Goal: Information Seeking & Learning: Learn about a topic

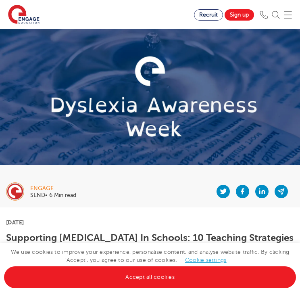
click at [6, 236] on h1 "Supporting [MEDICAL_DATA] In Schools: 10 Teaching Strategies | Engage" at bounding box center [150, 242] width 288 height 21
drag, startPoint x: 6, startPoint y: 236, endPoint x: 237, endPoint y: 227, distance: 230.4
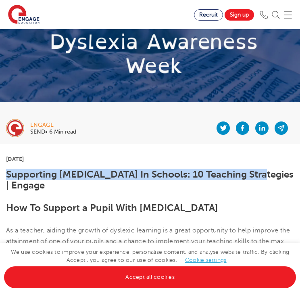
scroll to position [65, 0]
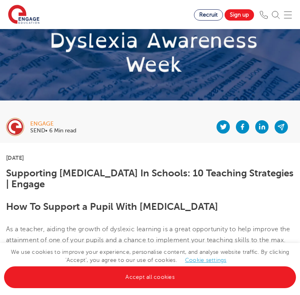
click at [63, 179] on h1 "Supporting [MEDICAL_DATA] In Schools: 10 Teaching Strategies | Engage" at bounding box center [150, 178] width 288 height 21
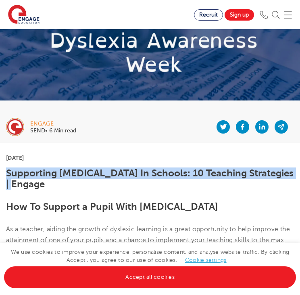
drag, startPoint x: 46, startPoint y: 185, endPoint x: 0, endPoint y: 172, distance: 48.0
copy h1 "Supporting [MEDICAL_DATA] In Schools: 10 Teaching Strategies | Engage"
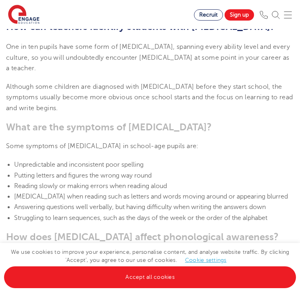
scroll to position [806, 0]
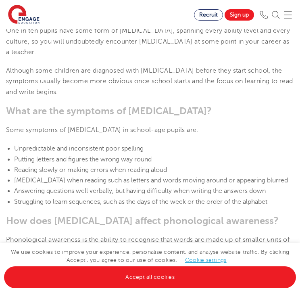
click at [211, 175] on li "[MEDICAL_DATA] when reading such as letters and words moving around or appearin…" at bounding box center [154, 180] width 280 height 10
click at [148, 198] on span "Struggling to learn sequences, such as the days of the week or the order of the…" at bounding box center [140, 201] width 253 height 7
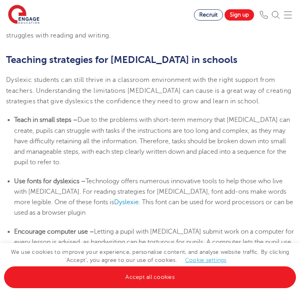
scroll to position [1403, 0]
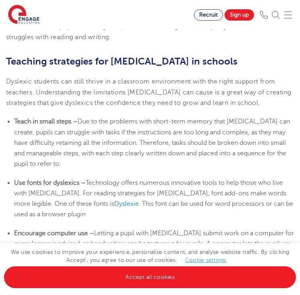
click at [153, 229] on span "Letting a pupil with [MEDICAL_DATA] submit work on a computer for every lesson …" at bounding box center [154, 248] width 280 height 39
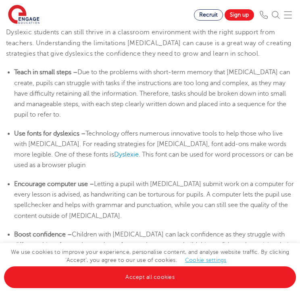
scroll to position [1451, 0]
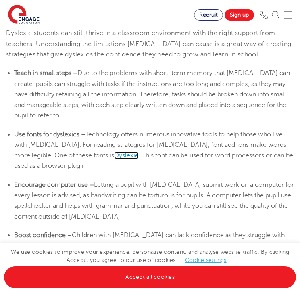
click at [114, 152] on span "Dyslexie" at bounding box center [126, 155] width 25 height 7
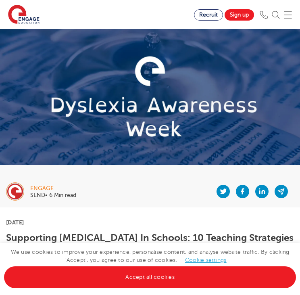
scroll to position [1506, 0]
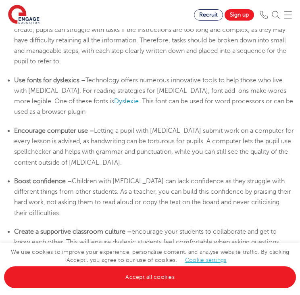
click at [142, 80] on li "Use fonts for dyslexics – Technology offers numerous innovative tools to help t…" at bounding box center [154, 96] width 280 height 42
click at [240, 228] on span "encourage your students to collaborate and get to know each other. This will en…" at bounding box center [147, 237] width 267 height 18
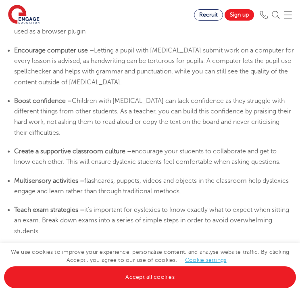
scroll to position [1586, 0]
click at [239, 204] on li "Teach exam strategies – it’s important for dyslexics to know exactly what to ex…" at bounding box center [154, 220] width 280 height 32
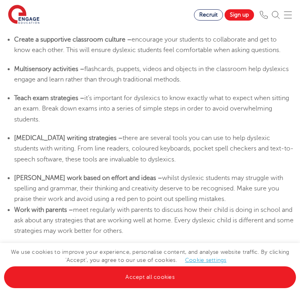
scroll to position [1699, 0]
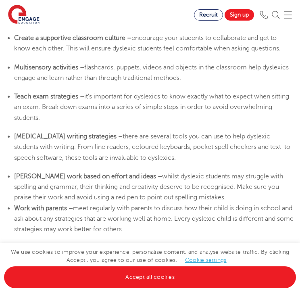
click at [218, 173] on span "whilst dyslexic students may struggle with spelling and grammar, their thinking…" at bounding box center [148, 187] width 269 height 29
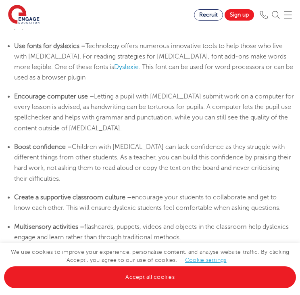
scroll to position [1538, 0]
